Goal: Communication & Community: Answer question/provide support

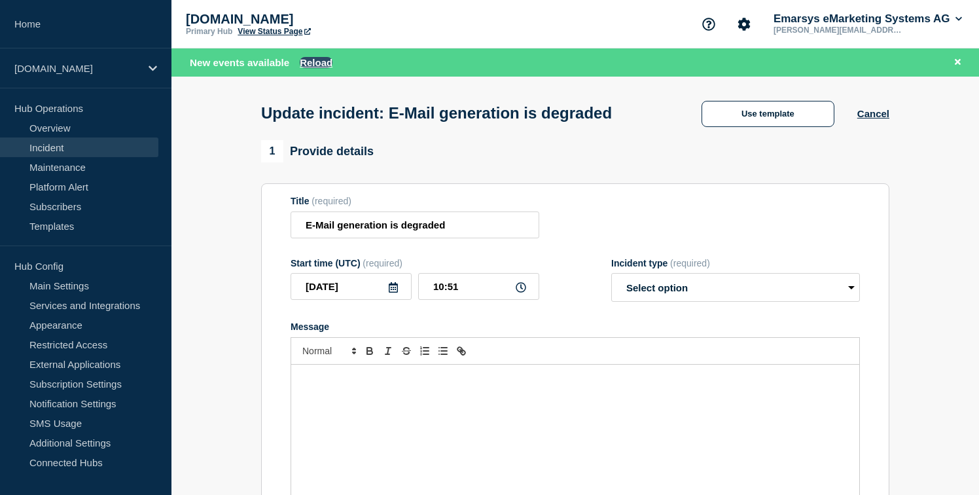
click at [313, 67] on button "Reload" at bounding box center [316, 62] width 33 height 11
click at [328, 57] on button "Reload" at bounding box center [316, 62] width 33 height 11
click at [58, 148] on link "Incident" at bounding box center [79, 147] width 158 height 20
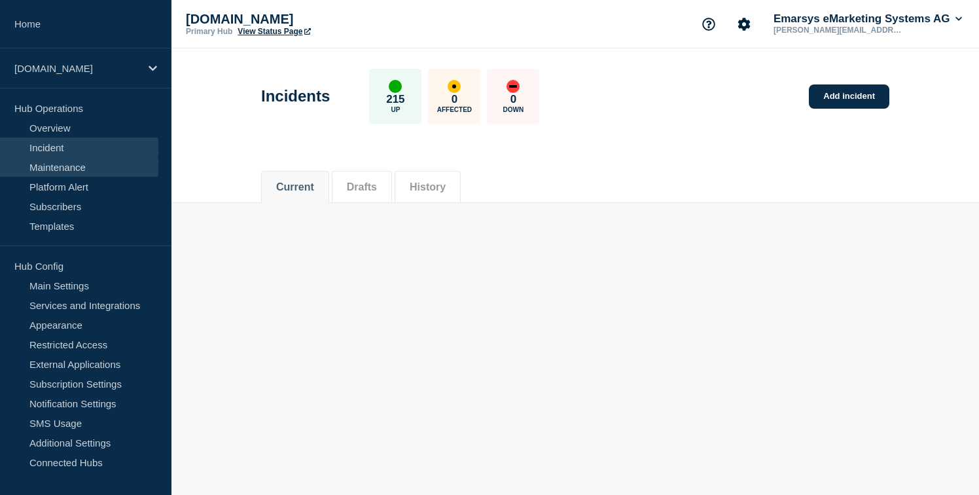
click at [69, 162] on link "Maintenance" at bounding box center [79, 167] width 158 height 20
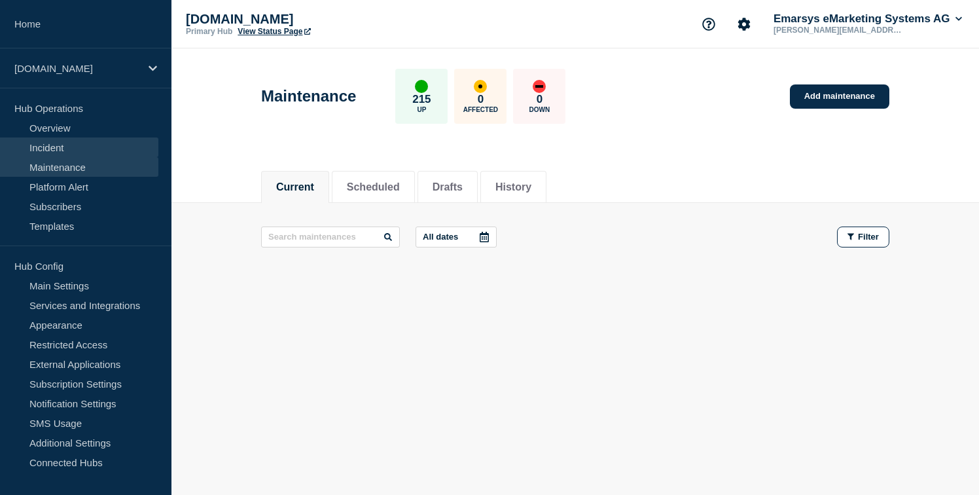
click at [61, 146] on link "Incident" at bounding box center [79, 147] width 158 height 20
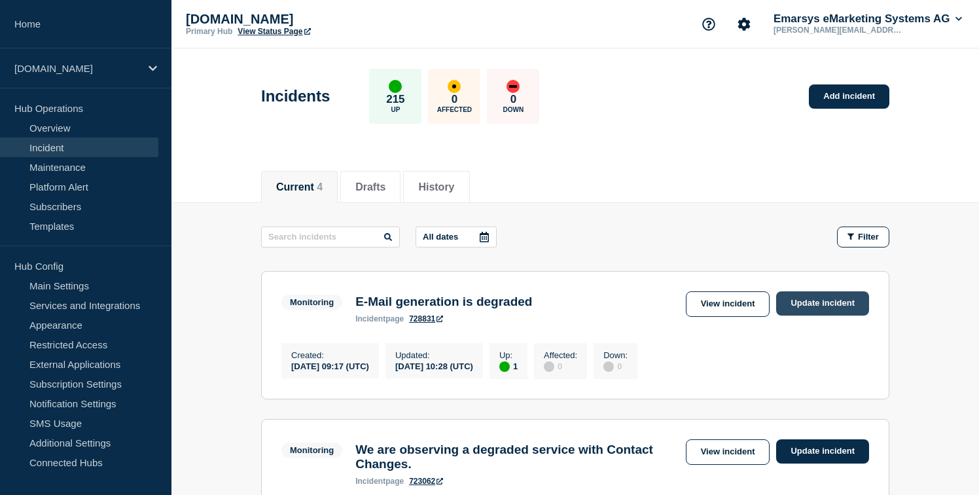
click at [796, 305] on link "Update incident" at bounding box center [822, 303] width 93 height 24
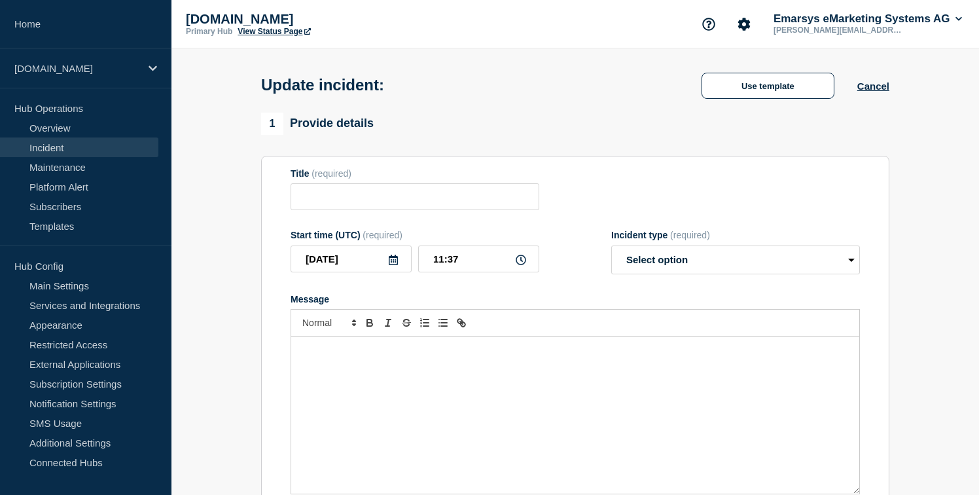
type input "E-Mail generation is degraded"
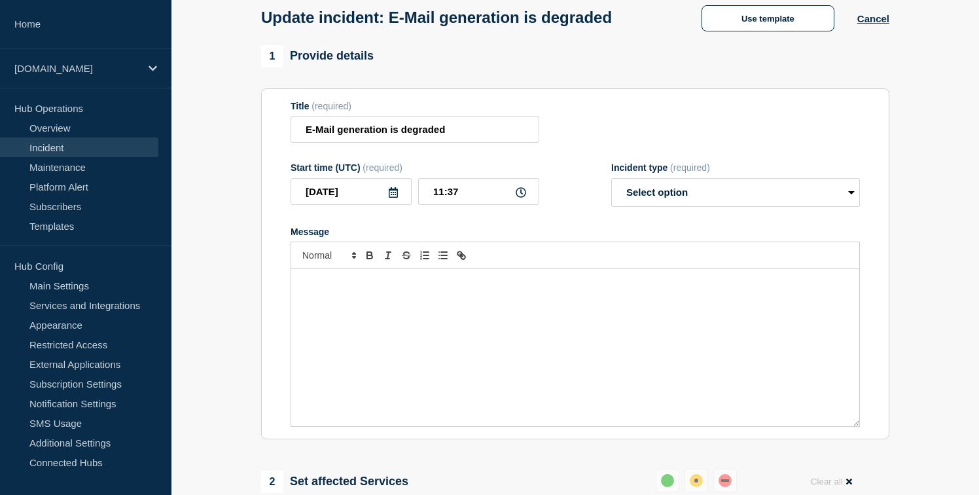
scroll to position [75, 0]
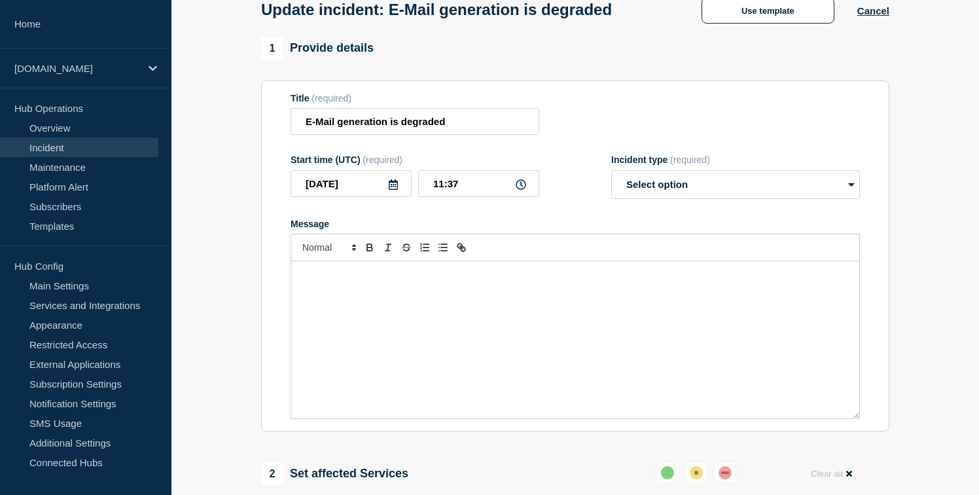
click at [349, 337] on div "Message" at bounding box center [575, 339] width 568 height 157
drag, startPoint x: 365, startPoint y: 288, endPoint x: 397, endPoint y: 286, distance: 32.1
click at [397, 281] on p "The cause of the -[issue]- has been identified and resolved." at bounding box center [575, 275] width 548 height 12
drag, startPoint x: 402, startPoint y: 286, endPoint x: 368, endPoint y: 287, distance: 34.0
click at [368, 281] on p "The cause of the -[issue]- has been identified and resolved." at bounding box center [575, 275] width 548 height 12
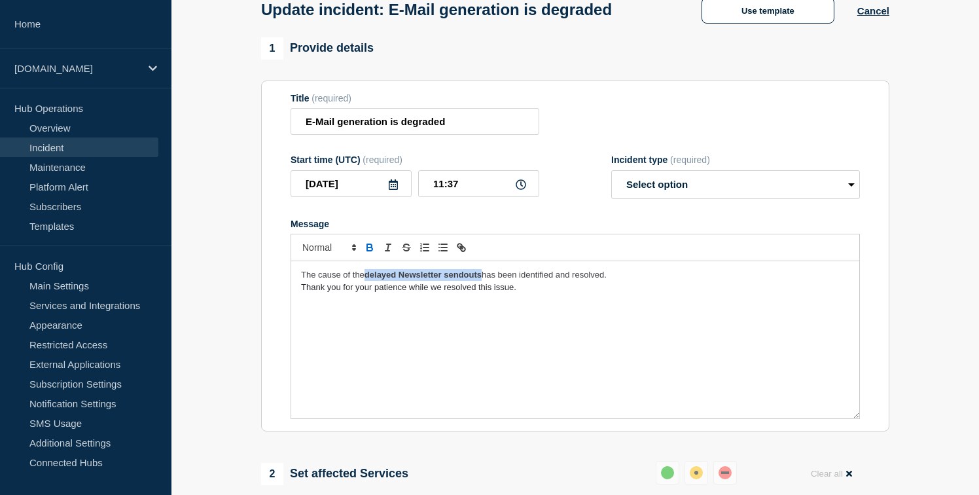
drag, startPoint x: 368, startPoint y: 285, endPoint x: 482, endPoint y: 288, distance: 113.8
click at [481, 279] on strong "delayed Newsletter sendouts" at bounding box center [422, 274] width 117 height 10
click at [371, 247] on icon "Toggle bold text" at bounding box center [369, 245] width 5 height 3
click at [351, 279] on span "The cause of the delayed Newsletter sendouts" at bounding box center [388, 274] width 175 height 10
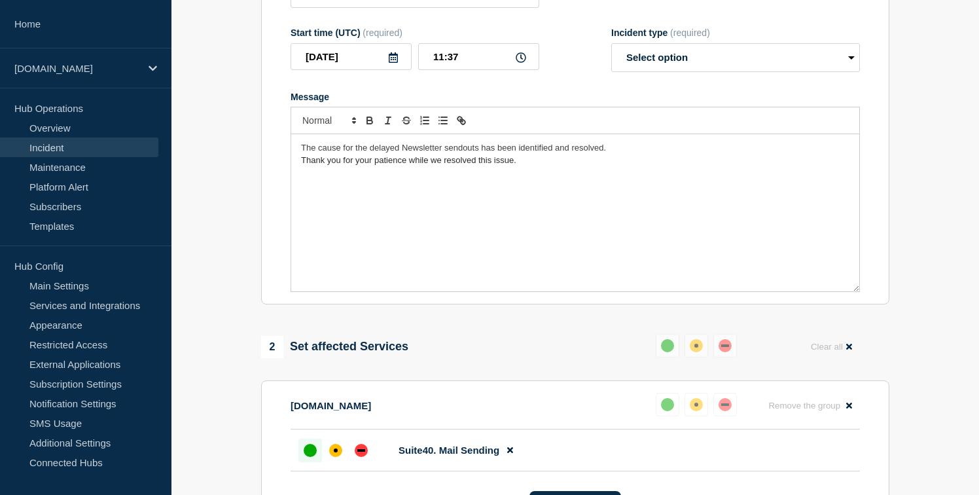
scroll to position [0, 0]
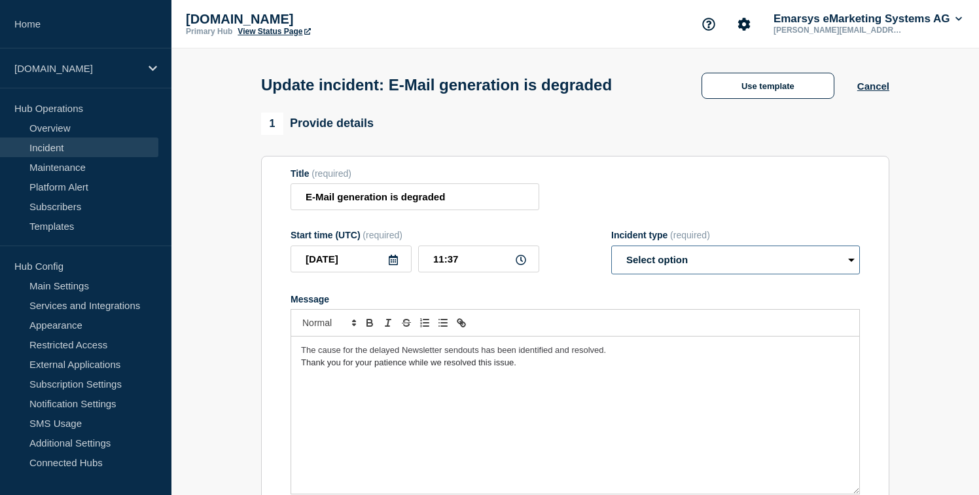
click at [654, 264] on select "Select option Investigating Identified Monitoring Resolved" at bounding box center [735, 259] width 249 height 29
select select "resolved"
click at [611, 254] on select "Select option Investigating Identified Monitoring Resolved" at bounding box center [735, 259] width 249 height 29
click at [260, 324] on div "1 Provide details Title (required) E-Mail generation is degraded Start time (UT…" at bounding box center [575, 483] width 643 height 741
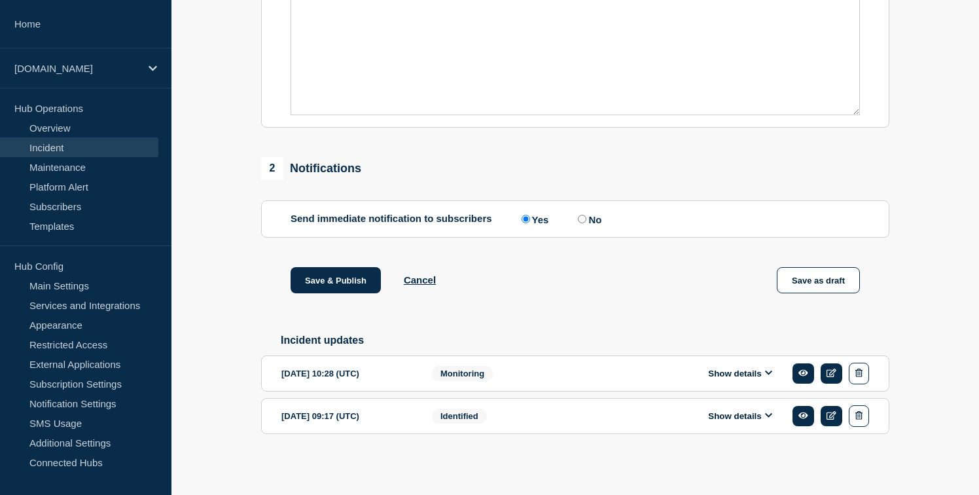
scroll to position [398, 0]
click at [312, 277] on button "Save & Publish" at bounding box center [335, 280] width 90 height 26
